Goal: Information Seeking & Learning: Learn about a topic

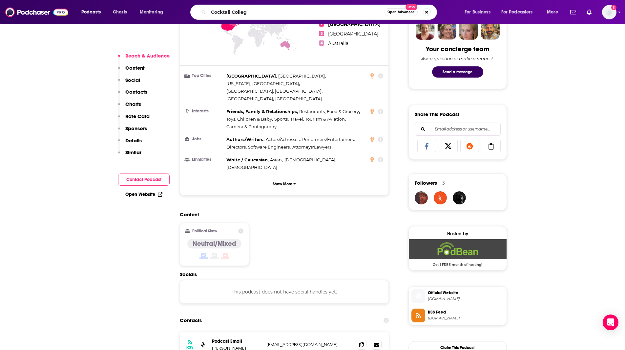
type input "Cocktail College"
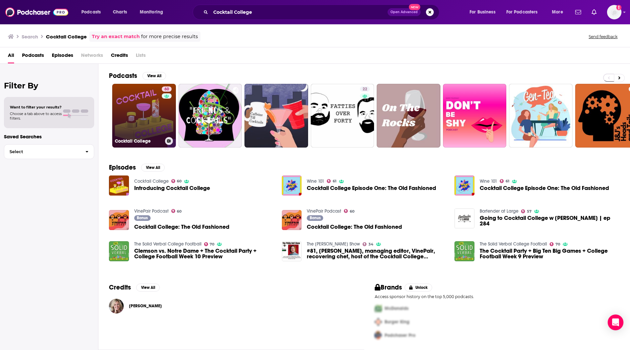
click at [143, 110] on link "60 Cocktail College" at bounding box center [144, 116] width 64 height 64
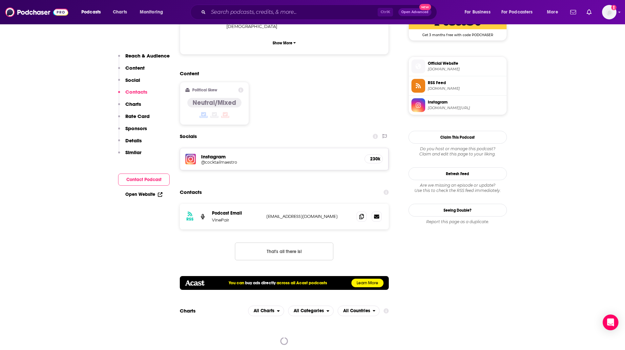
scroll to position [550, 0]
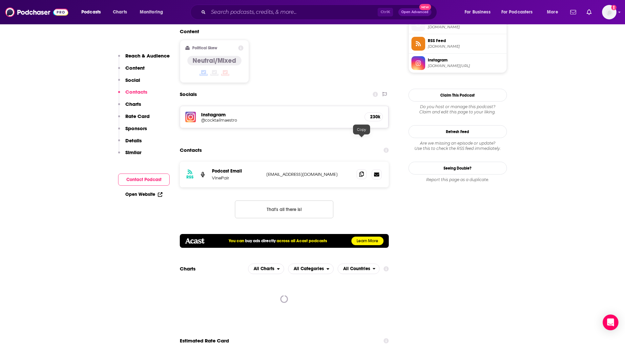
click at [360, 171] on icon at bounding box center [361, 173] width 5 height 5
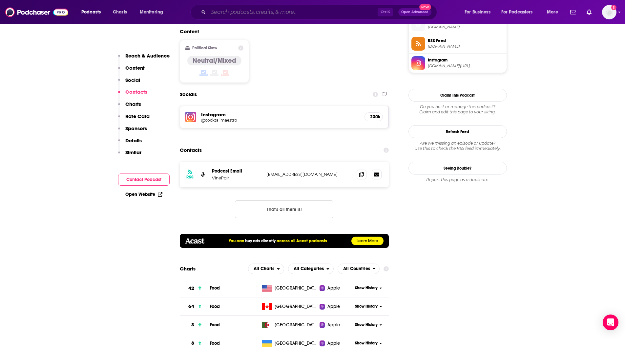
click at [245, 13] on input "Search podcasts, credits, & more..." at bounding box center [292, 12] width 169 height 11
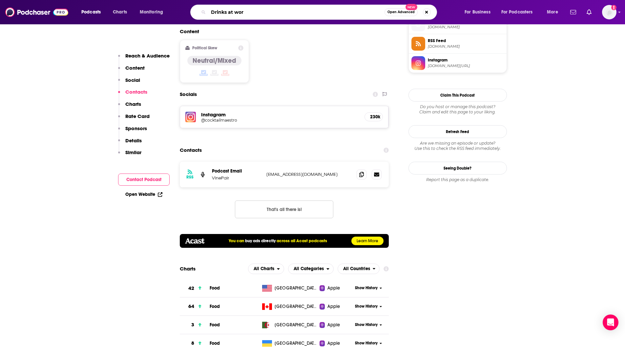
type input "Drinks at work"
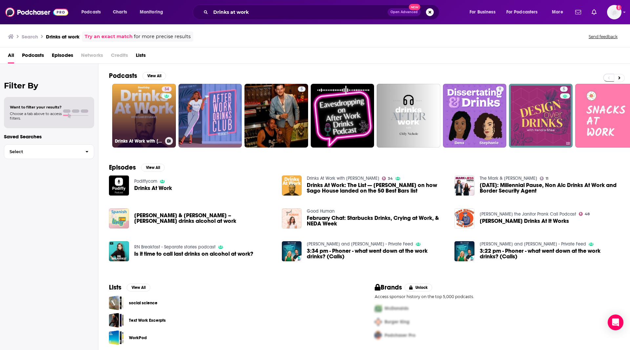
click at [145, 112] on link "34 Drinks At Work with [PERSON_NAME]" at bounding box center [144, 116] width 64 height 64
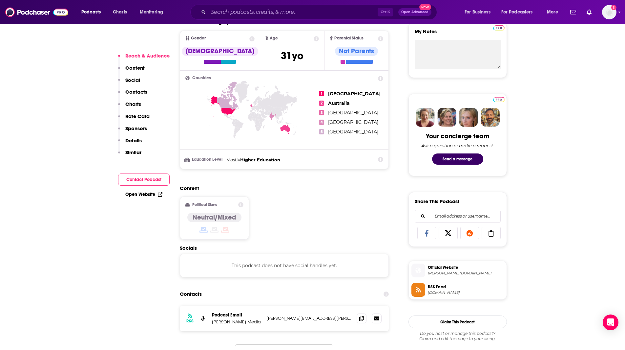
scroll to position [365, 0]
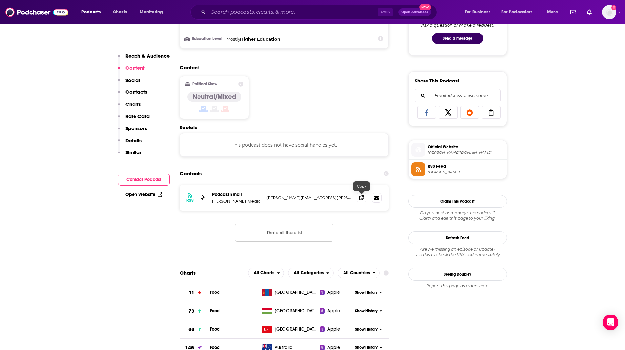
click at [361, 198] on icon at bounding box center [361, 197] width 5 height 5
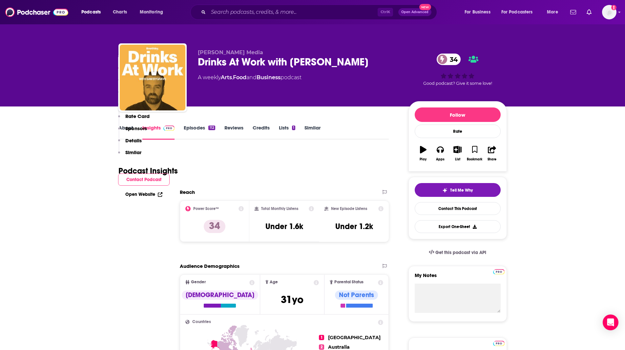
scroll to position [0, 0]
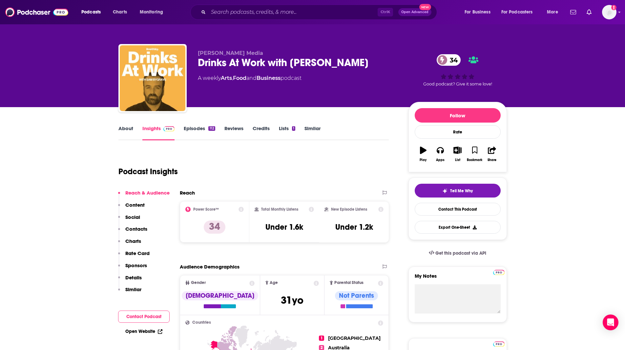
drag, startPoint x: 23, startPoint y: 121, endPoint x: 32, endPoint y: 118, distance: 9.1
